Goal: Task Accomplishment & Management: Complete application form

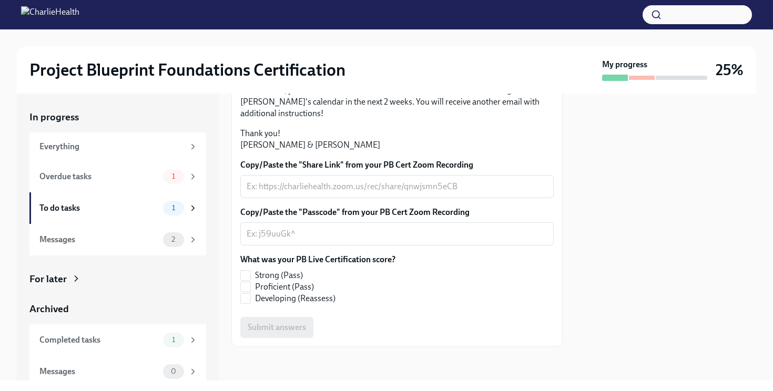
scroll to position [244, 0]
click at [338, 193] on textarea "Copy/Paste the "Share Link" from your PB Cert Zoom Recording" at bounding box center [397, 186] width 301 height 13
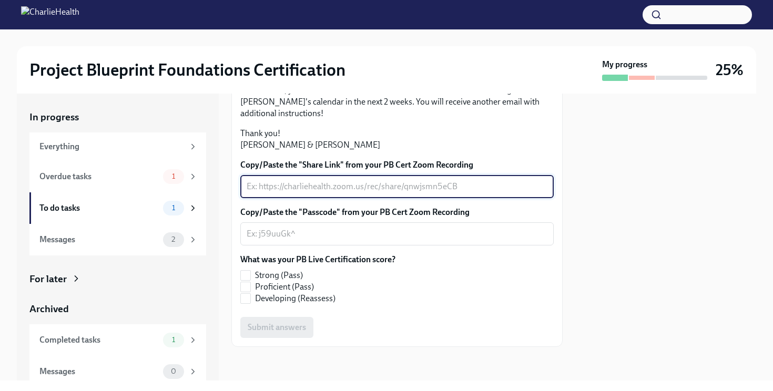
paste textarea "Share link: [URL][DOMAIN_NAME] Passcode: gELp.J69"
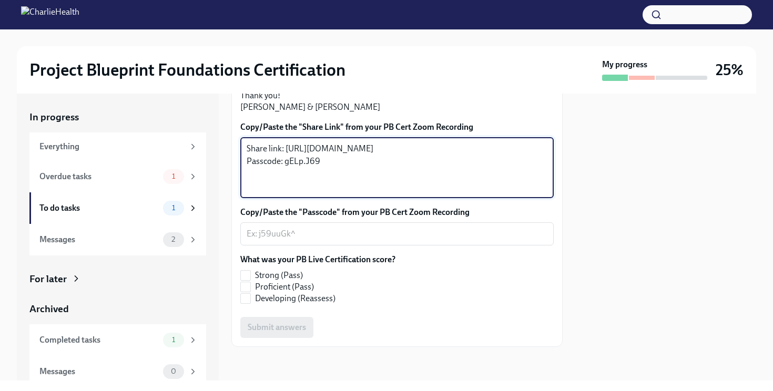
drag, startPoint x: 285, startPoint y: 197, endPoint x: 231, endPoint y: 192, distance: 53.9
click at [231, 192] on div "Hi [PERSON_NAME]! Thank you for completing your scheduled Project Blueprint Liv…" at bounding box center [396, 145] width 331 height 404
drag, startPoint x: 327, startPoint y: 237, endPoint x: 284, endPoint y: 237, distance: 42.6
click at [284, 193] on textarea "[URL][DOMAIN_NAME] Passcode: gELp.J69" at bounding box center [397, 168] width 301 height 50
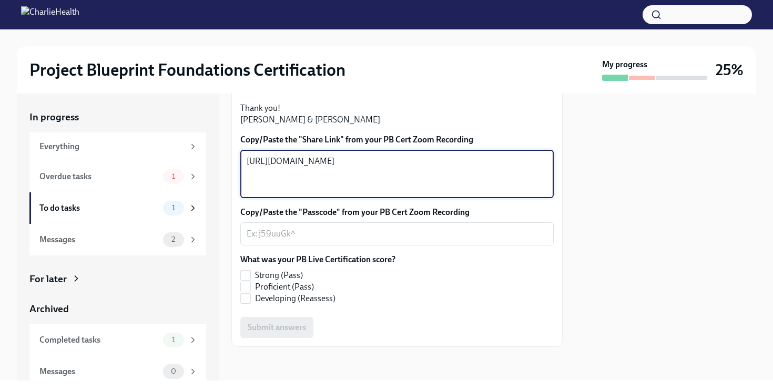
click at [358, 193] on textarea "[URL][DOMAIN_NAME]" at bounding box center [397, 174] width 301 height 38
type textarea "[URL][DOMAIN_NAME]"
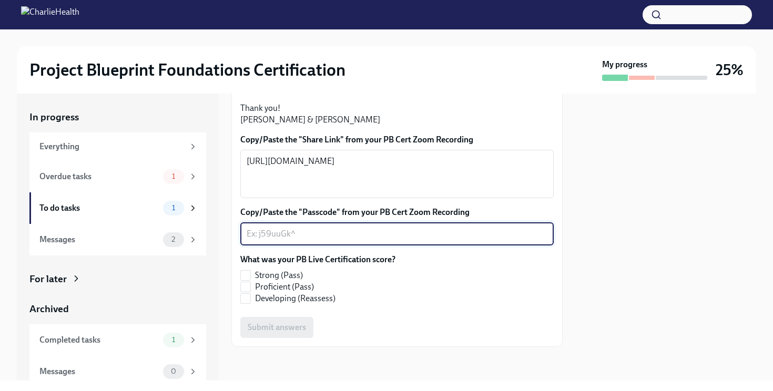
click at [308, 240] on textarea "Copy/Paste the "Passcode" from your PB Cert Zoom Recording" at bounding box center [397, 234] width 301 height 13
paste textarea "gELp.J69"
type textarea "gELp.J69"
click at [247, 288] on input "Proficient (Pass)" at bounding box center [245, 286] width 9 height 9
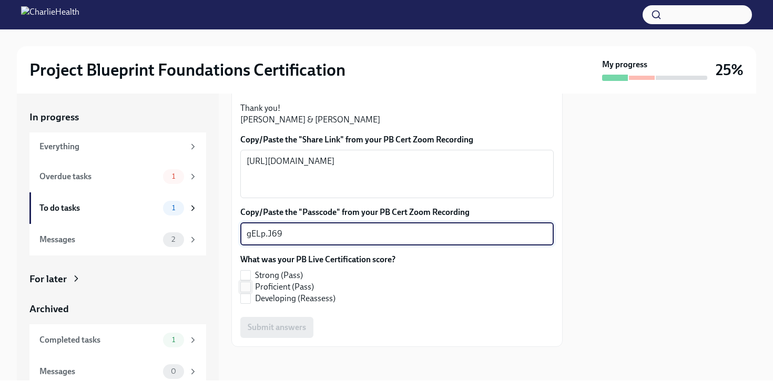
checkbox input "true"
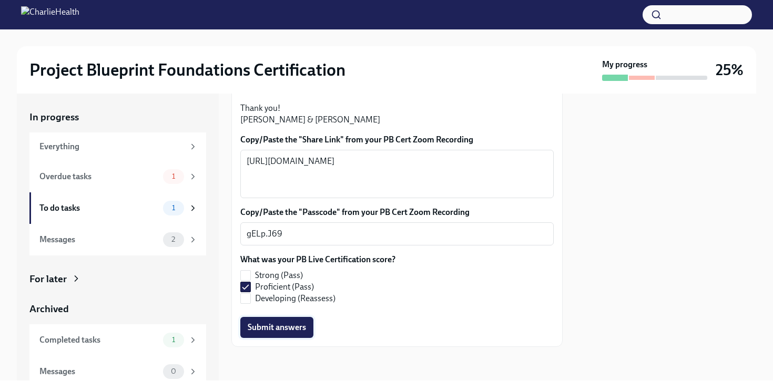
click at [280, 329] on span "Submit answers" at bounding box center [277, 327] width 58 height 11
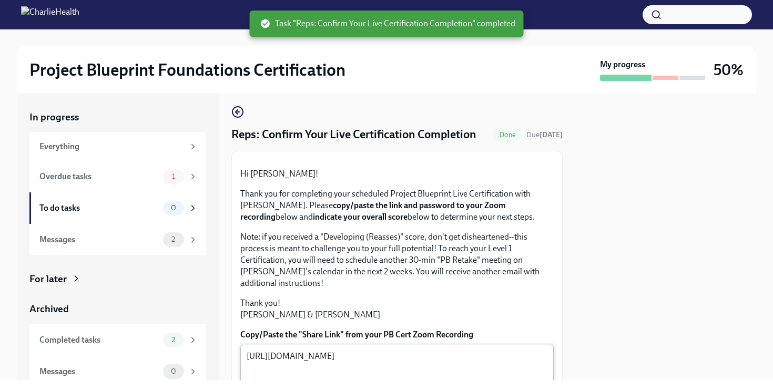
scroll to position [0, 0]
